Goal: Transaction & Acquisition: Purchase product/service

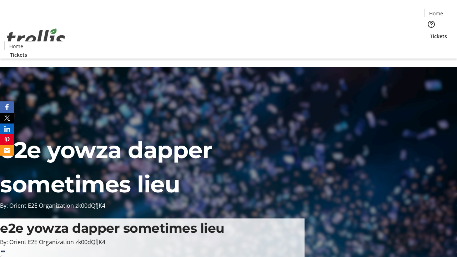
click at [430, 32] on span "Tickets" at bounding box center [438, 35] width 17 height 7
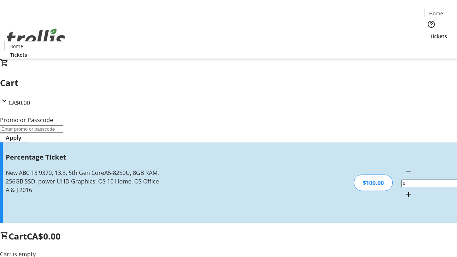
click at [404, 190] on mat-icon "Increment by one" at bounding box center [408, 194] width 9 height 9
type input "1"
type input "FOO"
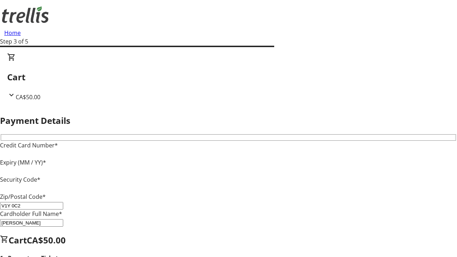
type input "V1Y 0C2"
